Goal: Find specific page/section: Find specific page/section

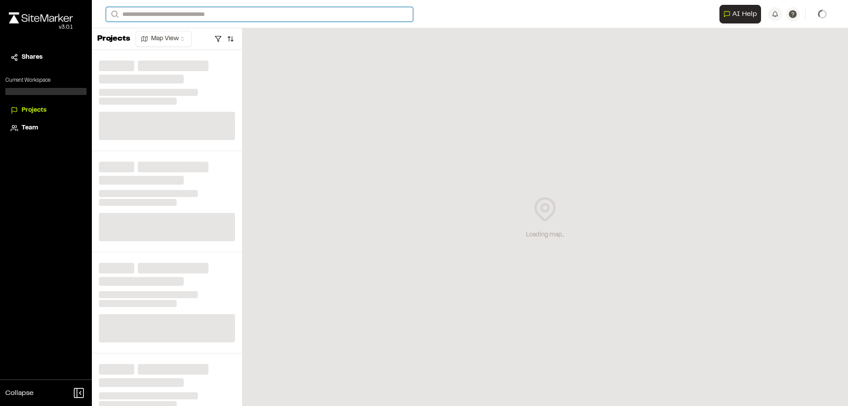
click at [271, 12] on input "Search" at bounding box center [259, 14] width 307 height 15
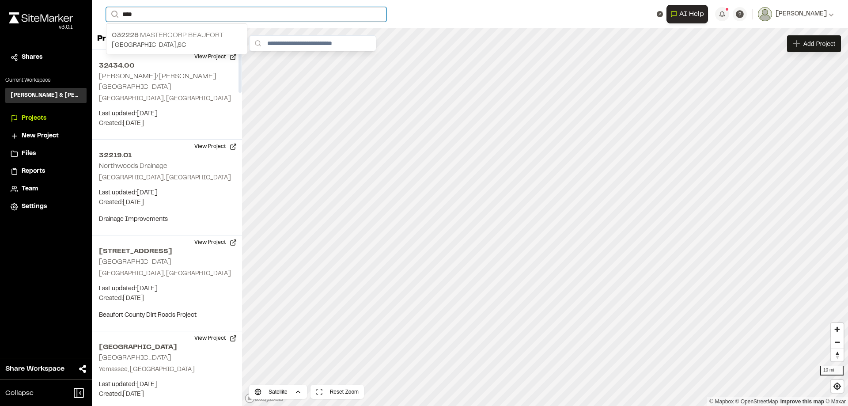
type input "****"
click at [162, 38] on p "032228 Mastercorp Beaufort" at bounding box center [177, 35] width 130 height 11
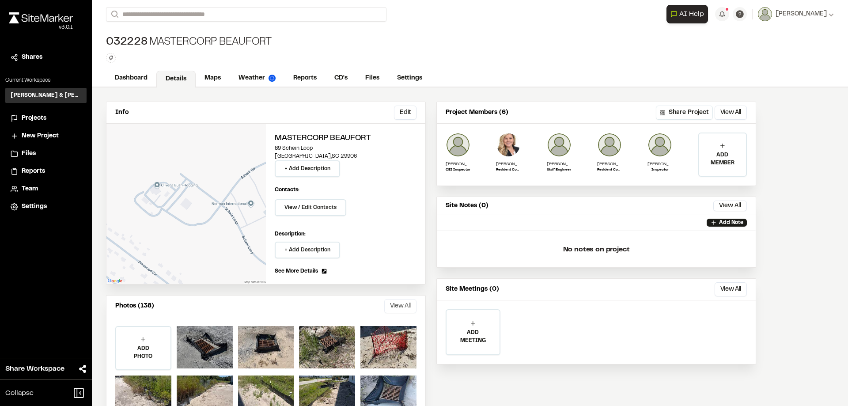
click at [395, 305] on button "View All" at bounding box center [400, 306] width 32 height 14
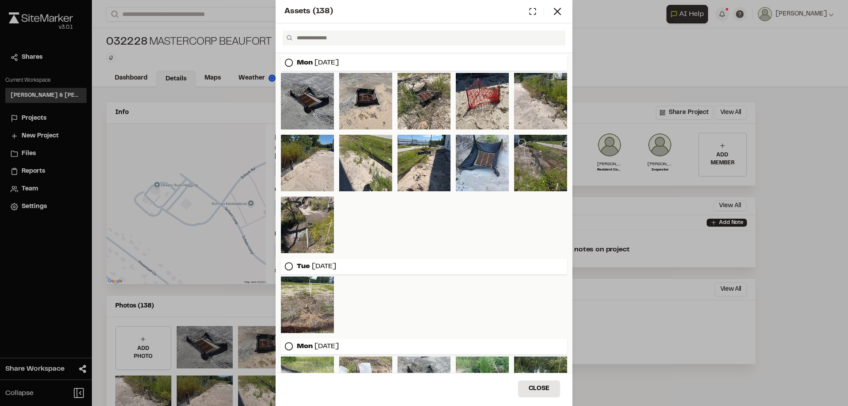
click at [542, 170] on div at bounding box center [540, 163] width 53 height 57
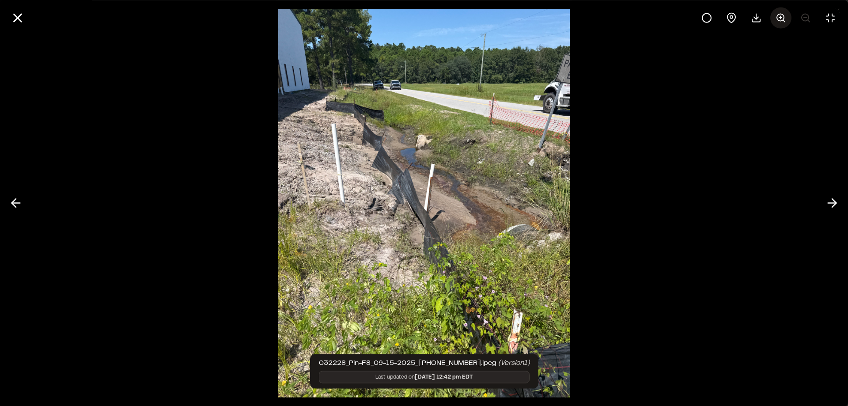
click at [776, 18] on icon at bounding box center [781, 17] width 11 height 11
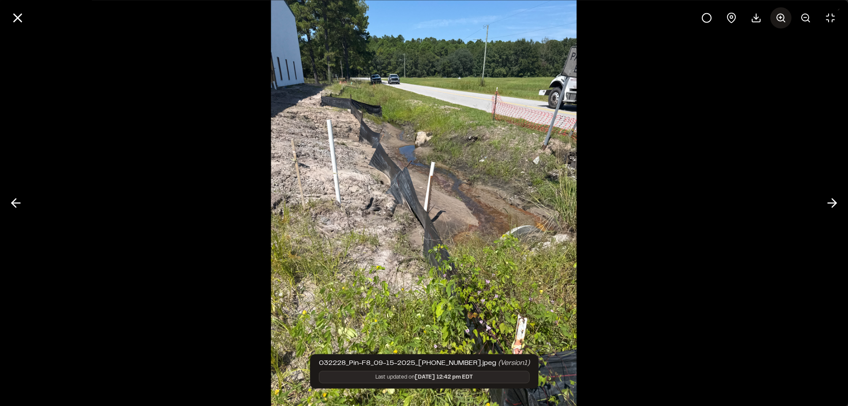
click at [779, 17] on line at bounding box center [780, 17] width 3 height 0
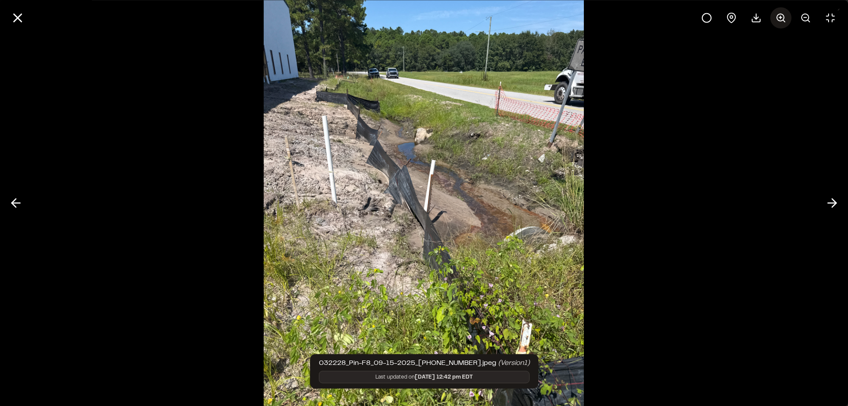
click at [779, 17] on line at bounding box center [780, 17] width 3 height 0
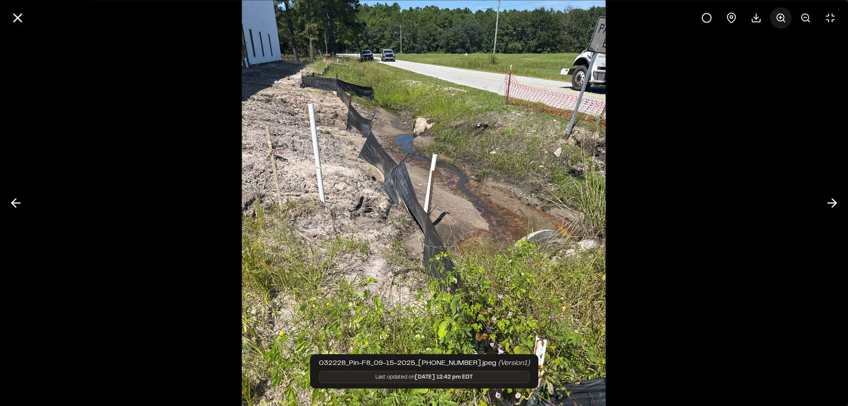
click at [779, 17] on line at bounding box center [780, 17] width 3 height 0
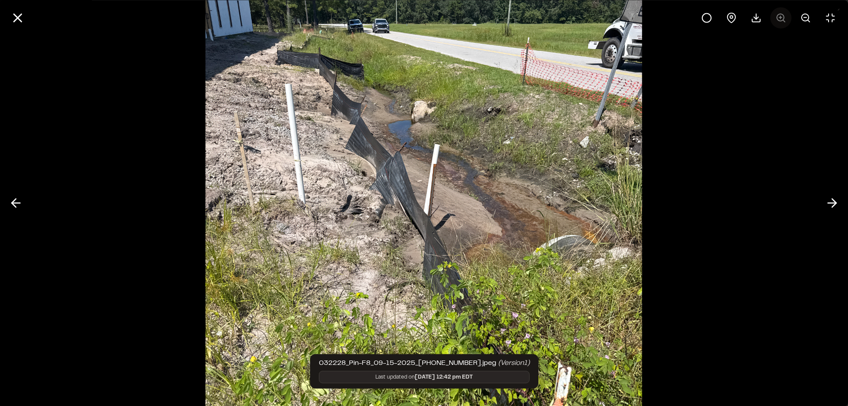
click at [779, 17] on div at bounding box center [768, 17] width 145 height 21
click at [16, 18] on icon at bounding box center [17, 17] width 15 height 15
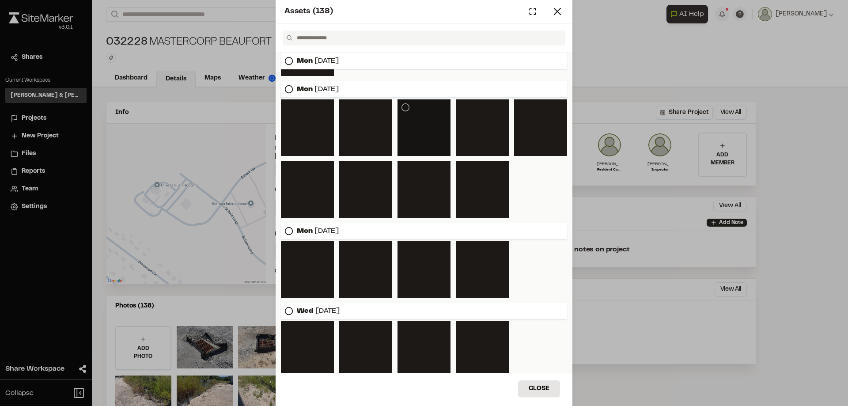
scroll to position [2055, 0]
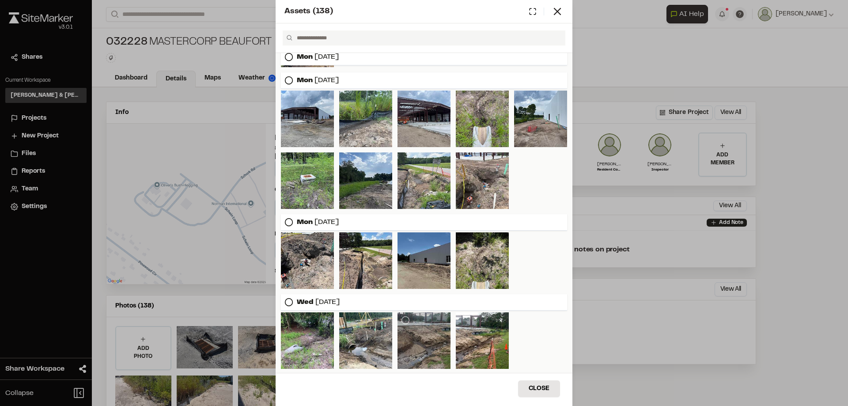
click at [429, 348] on div at bounding box center [424, 340] width 53 height 57
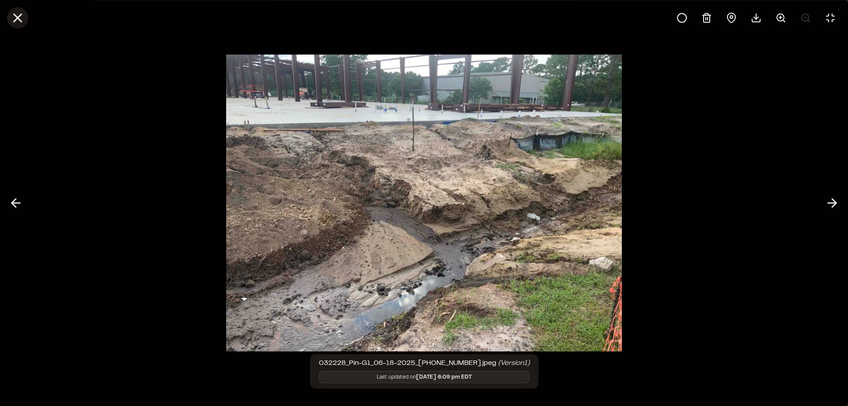
click at [19, 21] on icon at bounding box center [17, 17] width 15 height 15
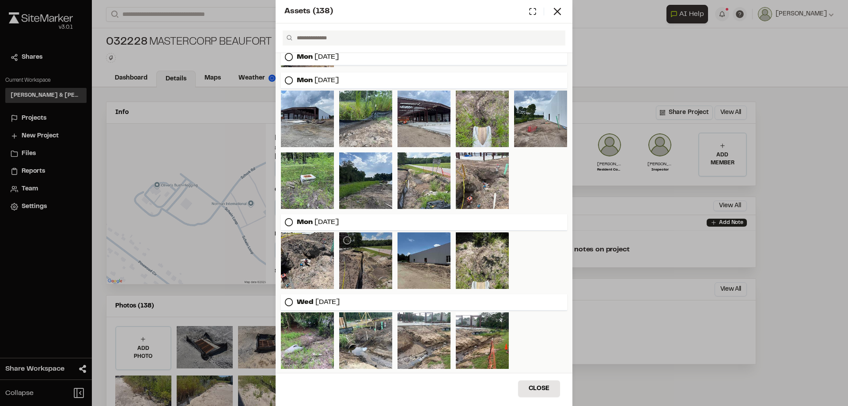
click at [370, 266] on div at bounding box center [365, 260] width 53 height 57
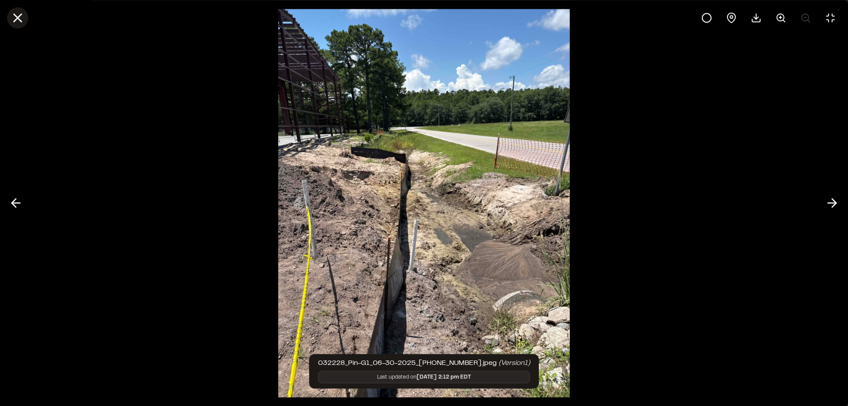
click at [15, 23] on icon at bounding box center [17, 17] width 15 height 15
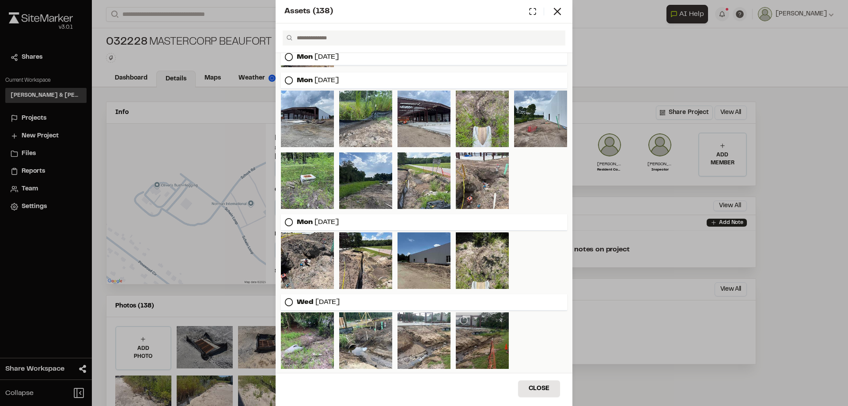
click at [471, 332] on div at bounding box center [482, 340] width 53 height 57
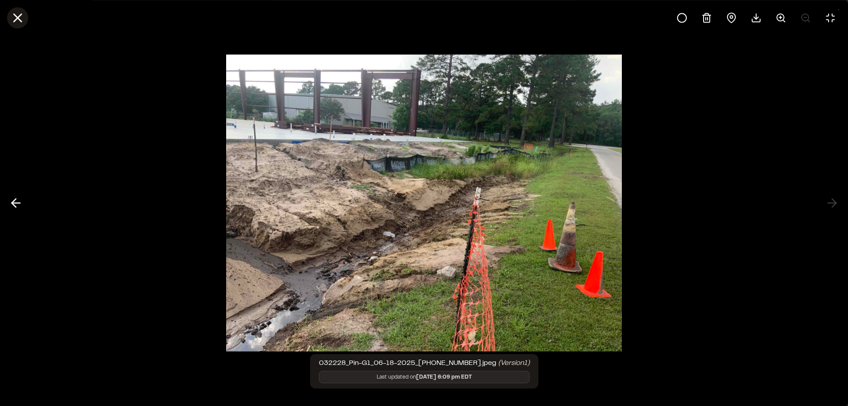
click at [20, 19] on icon at bounding box center [17, 17] width 15 height 15
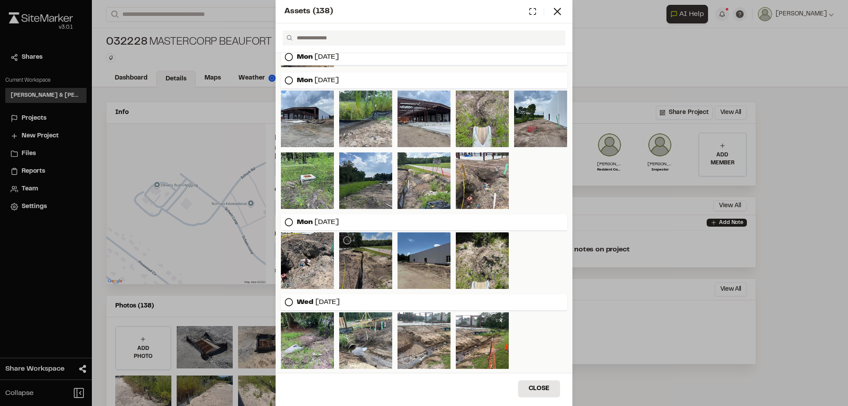
click at [365, 261] on div at bounding box center [365, 260] width 53 height 57
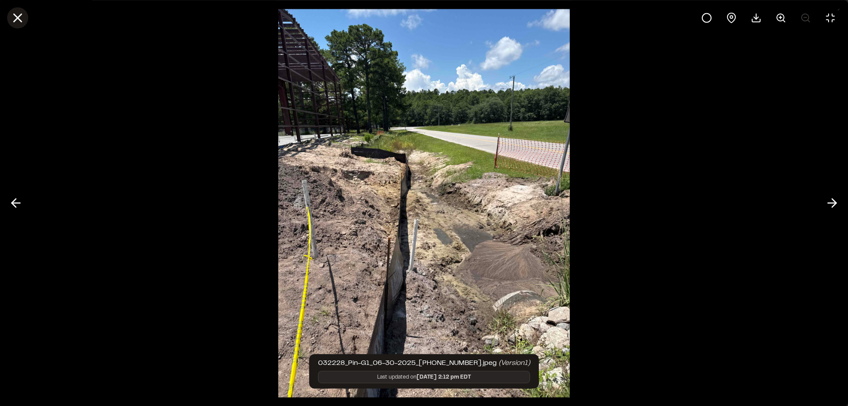
click at [17, 16] on line at bounding box center [18, 18] width 8 height 8
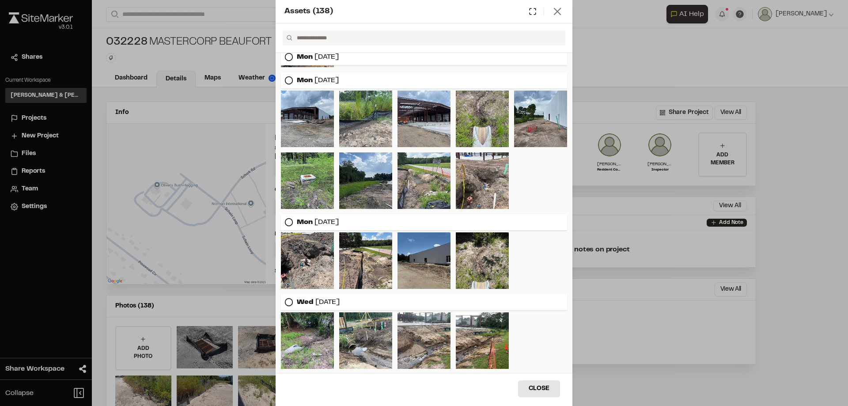
click at [561, 11] on icon at bounding box center [557, 11] width 12 height 12
